Goal: Find specific page/section: Find specific page/section

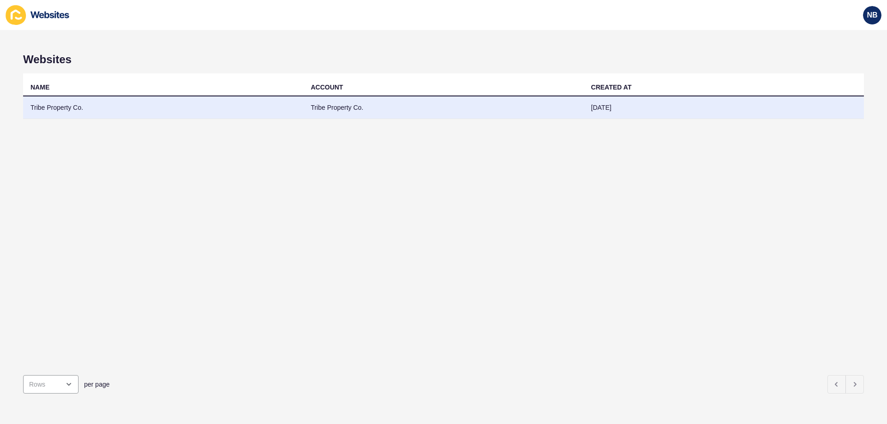
click at [210, 109] on td "Tribe Property Co." at bounding box center [163, 107] width 280 height 23
